Goal: Task Accomplishment & Management: Manage account settings

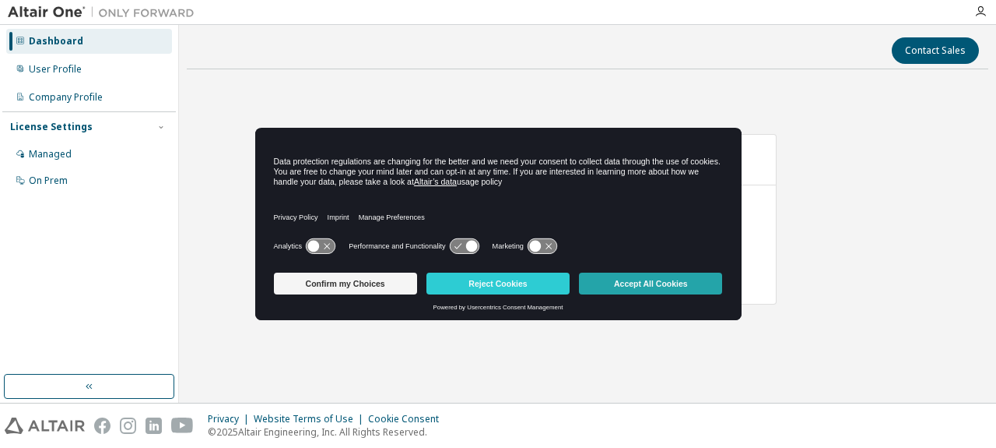
click at [635, 283] on button "Accept All Cookies" at bounding box center [650, 283] width 143 height 22
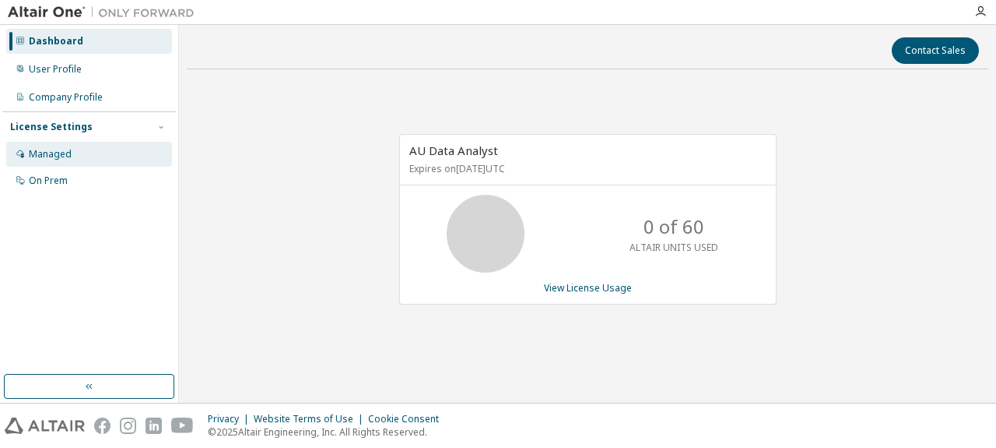
click at [40, 150] on div "Managed" at bounding box center [50, 154] width 43 height 12
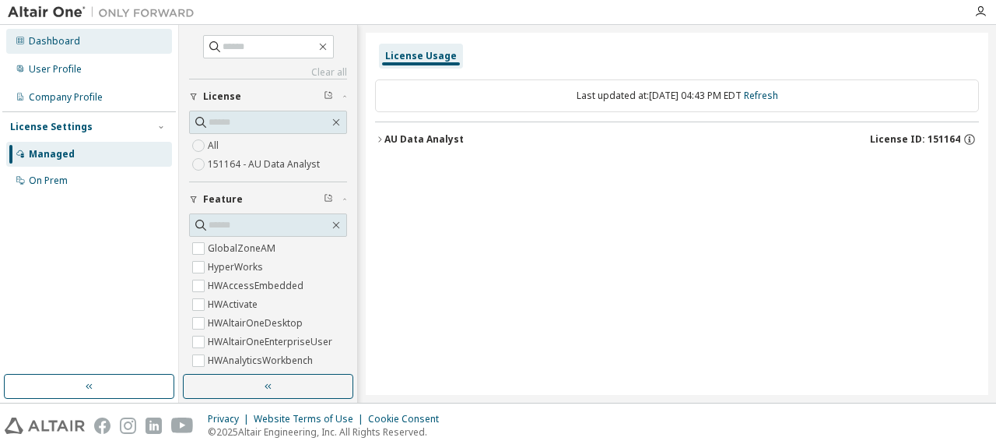
click at [67, 42] on div "Dashboard" at bounding box center [54, 41] width 51 height 12
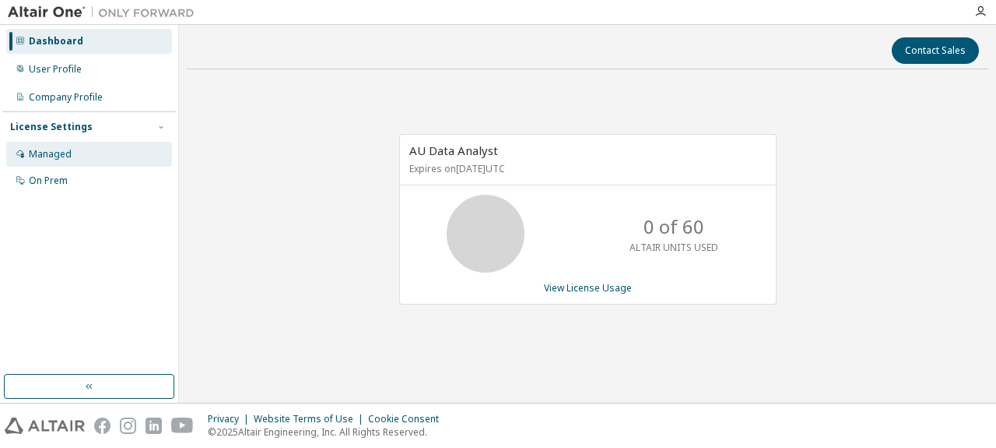
click at [56, 153] on div "Managed" at bounding box center [50, 154] width 43 height 12
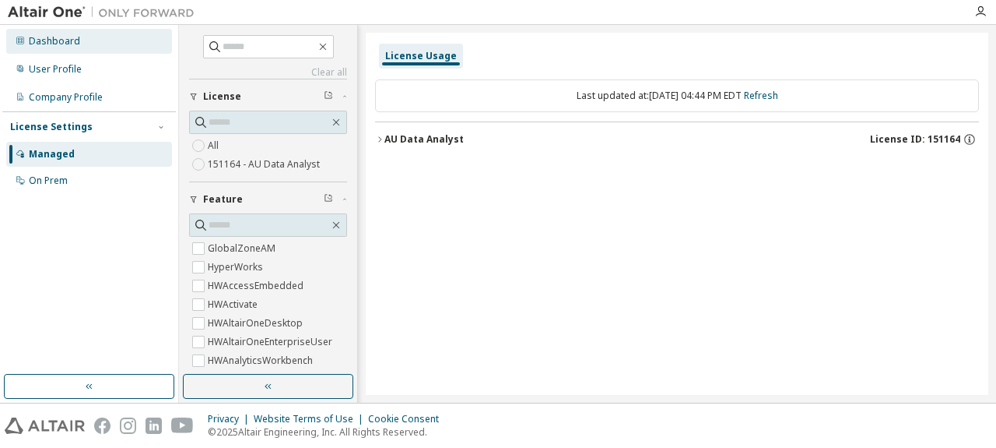
click at [62, 39] on div "Dashboard" at bounding box center [54, 41] width 51 height 12
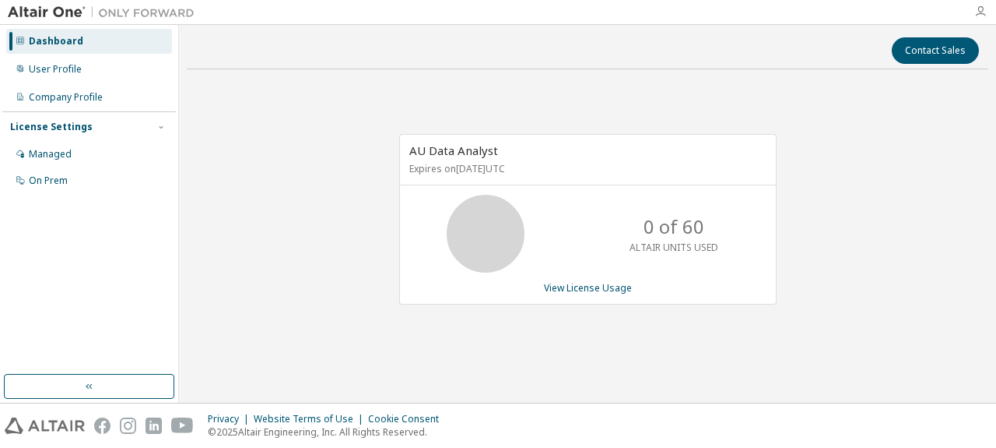
click at [983, 13] on icon "button" at bounding box center [981, 11] width 12 height 12
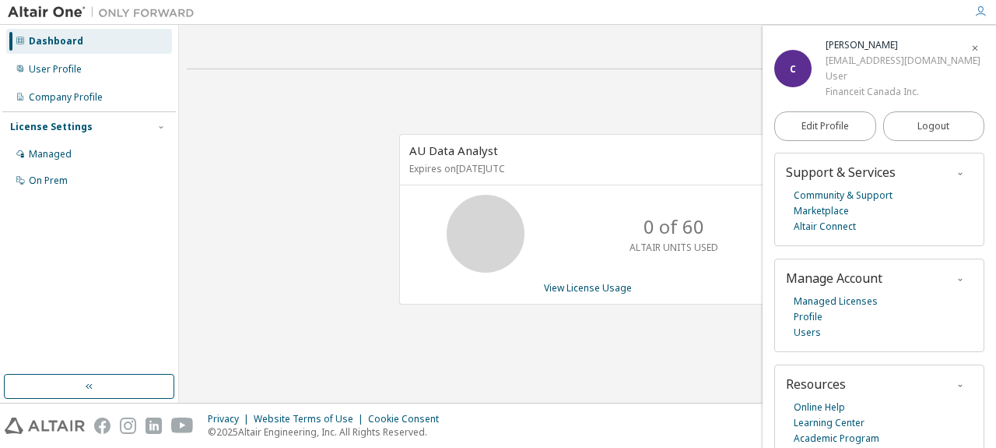
scroll to position [39, 0]
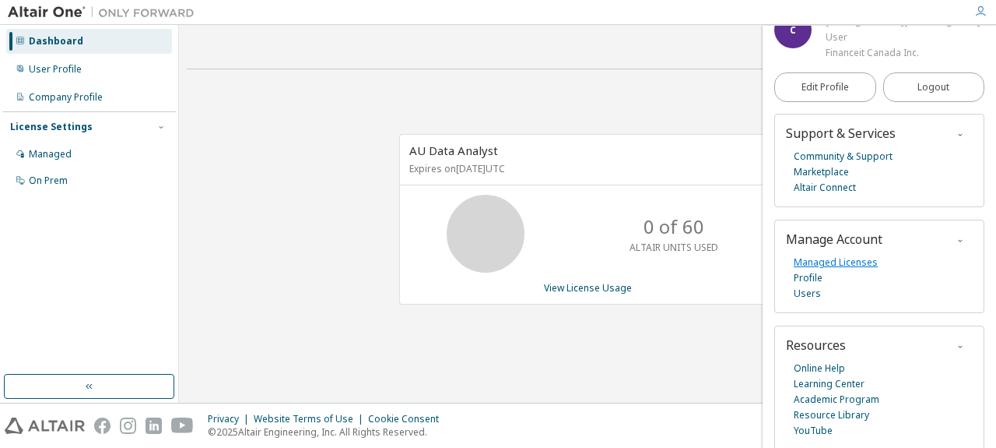
click at [859, 263] on link "Managed Licenses" at bounding box center [836, 263] width 84 height 16
click at [838, 190] on link "Altair Connect" at bounding box center [825, 188] width 62 height 16
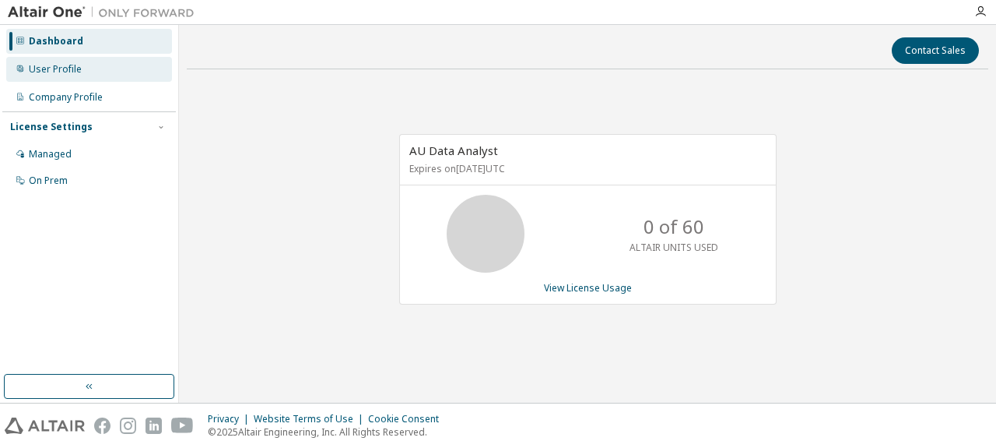
click at [53, 69] on div "User Profile" at bounding box center [55, 69] width 53 height 12
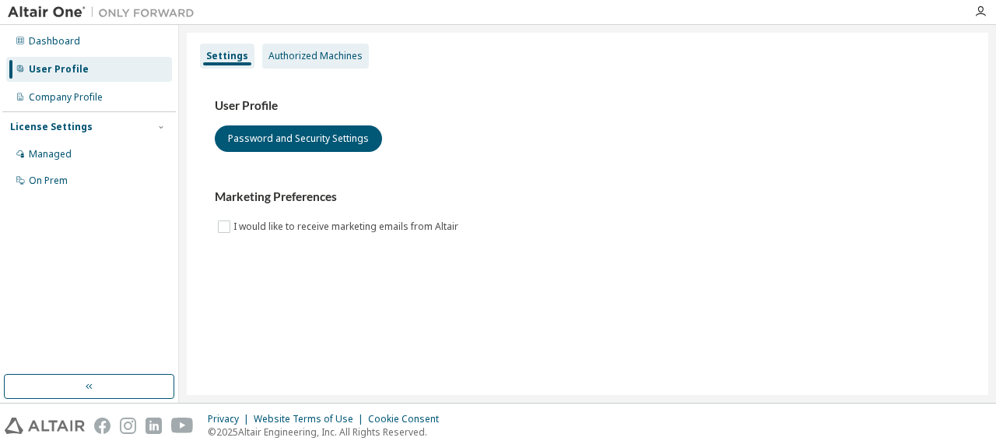
click at [322, 53] on div "Authorized Machines" at bounding box center [316, 56] width 94 height 12
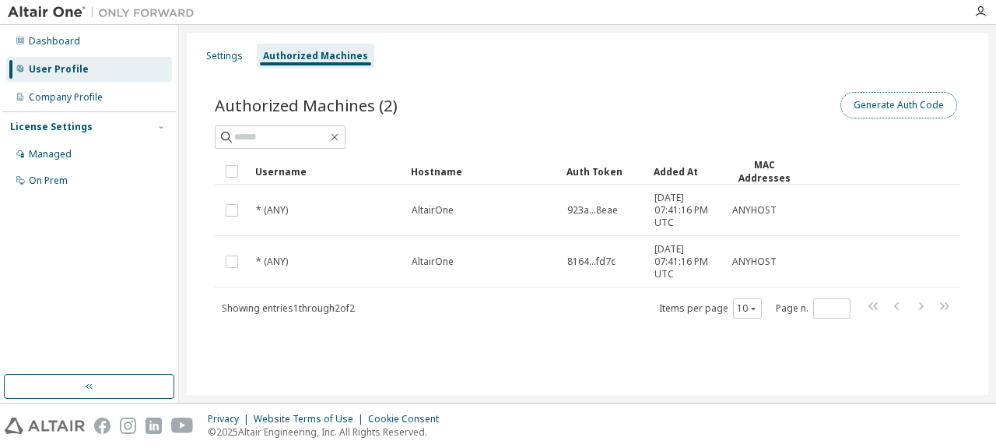
click at [888, 103] on button "Generate Auth Code" at bounding box center [899, 105] width 117 height 26
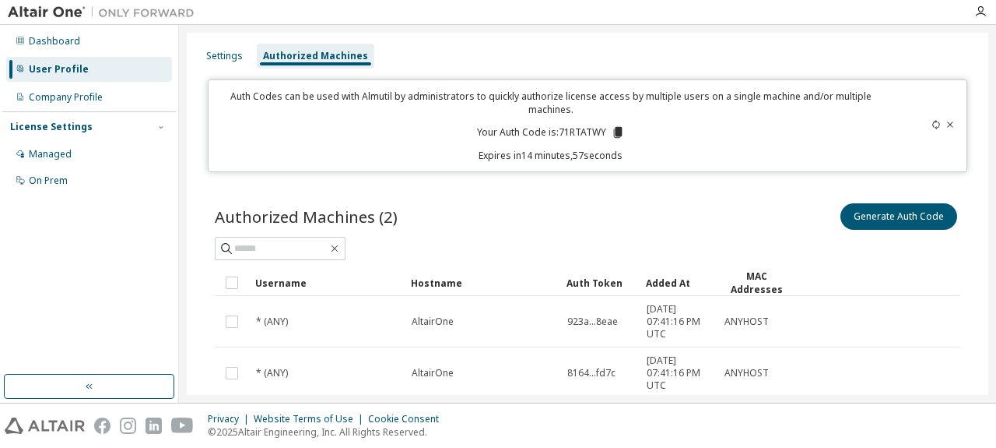
click at [612, 127] on icon at bounding box center [618, 132] width 14 height 14
